Goal: Transaction & Acquisition: Purchase product/service

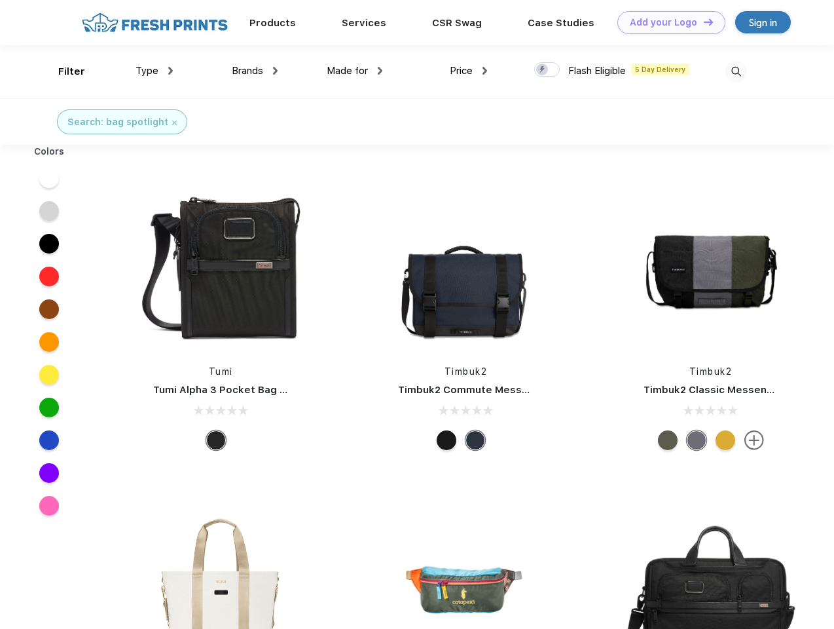
scroll to position [1, 0]
click at [667, 22] on link "Add your Logo Design Tool" at bounding box center [672, 22] width 108 height 23
click at [0, 0] on div "Design Tool" at bounding box center [0, 0] width 0 height 0
click at [703, 22] on link "Add your Logo Design Tool" at bounding box center [672, 22] width 108 height 23
click at [63, 71] on div "Filter" at bounding box center [71, 71] width 27 height 15
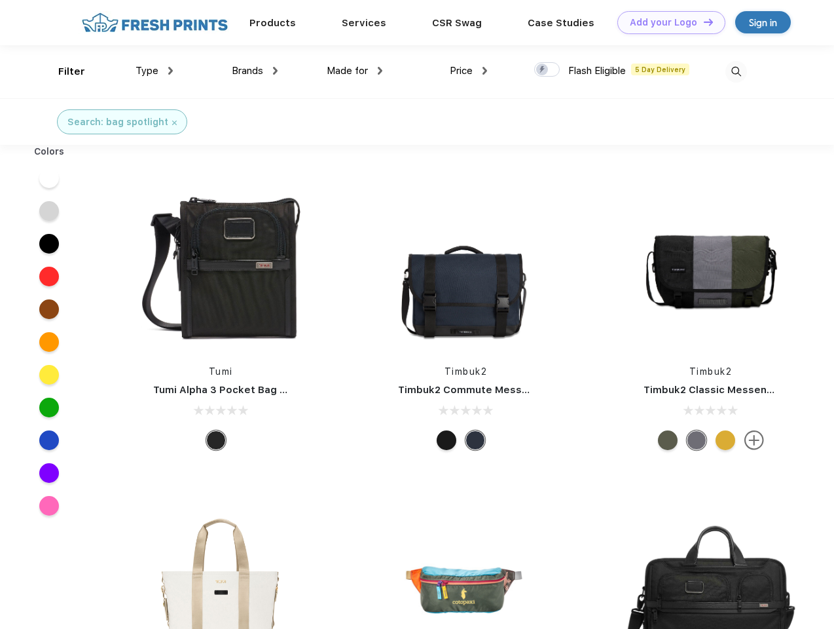
click at [155, 71] on span "Type" at bounding box center [147, 71] width 23 height 12
click at [255, 71] on span "Brands" at bounding box center [247, 71] width 31 height 12
click at [355, 71] on span "Made for" at bounding box center [347, 71] width 41 height 12
click at [469, 71] on span "Price" at bounding box center [461, 71] width 23 height 12
click at [548, 70] on div at bounding box center [547, 69] width 26 height 14
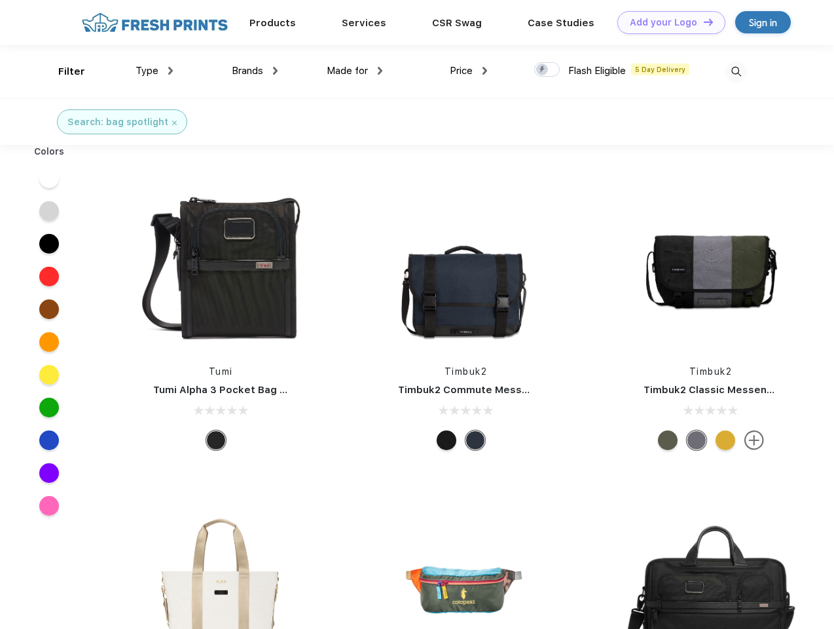
click at [543, 70] on input "checkbox" at bounding box center [538, 66] width 9 height 9
click at [736, 71] on img at bounding box center [737, 72] width 22 height 22
